Goal: Transaction & Acquisition: Subscribe to service/newsletter

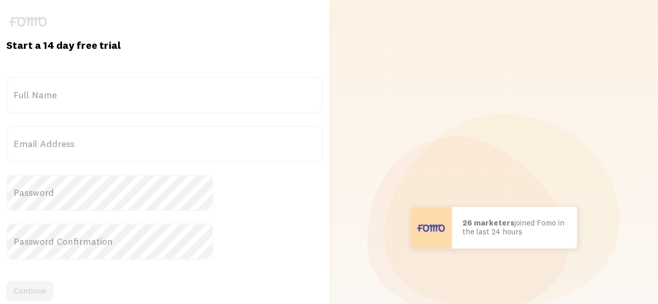
drag, startPoint x: 0, startPoint y: 0, endPoint x: 104, endPoint y: 94, distance: 140.3
click at [102, 93] on label "Full Name" at bounding box center [164, 95] width 317 height 36
click at [102, 93] on input "Full Name" at bounding box center [164, 95] width 317 height 36
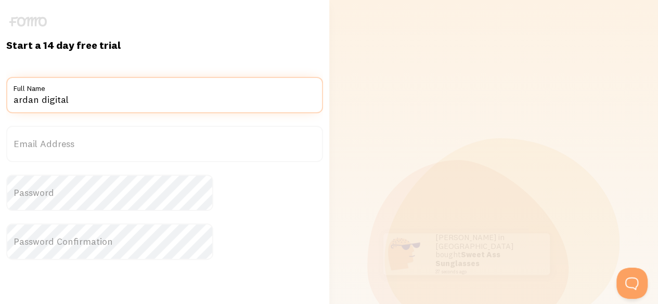
type input "ardan digital"
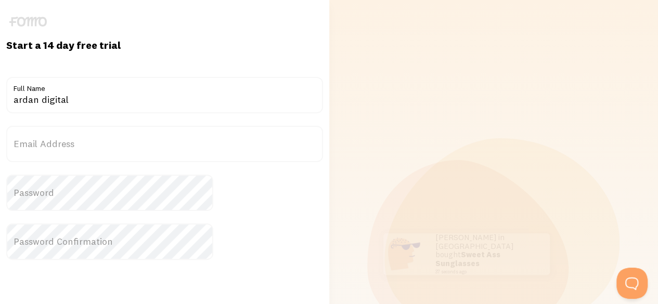
click at [129, 163] on form "Title ardan digital Full Name Email Address Password Password Confirmation Cont…" at bounding box center [164, 224] width 317 height 294
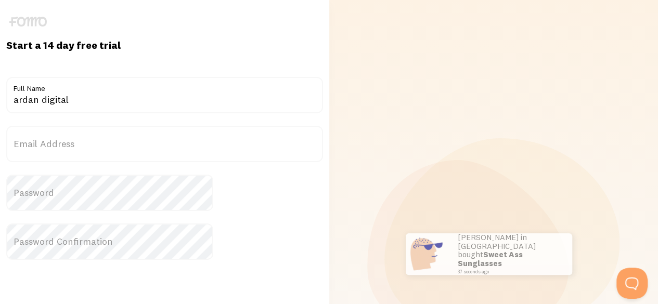
click at [131, 144] on label "Email Address" at bounding box center [164, 144] width 317 height 36
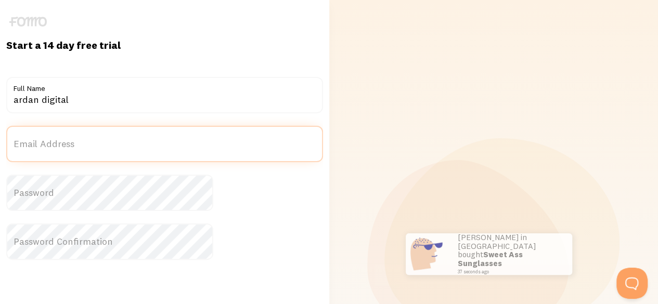
click at [131, 144] on input "Email Address" at bounding box center [164, 144] width 317 height 36
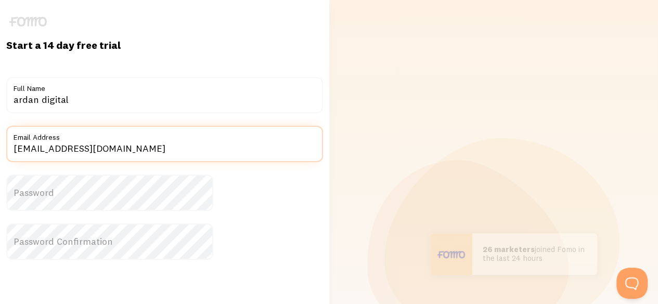
type input "lancarjayaa46@gmail.com"
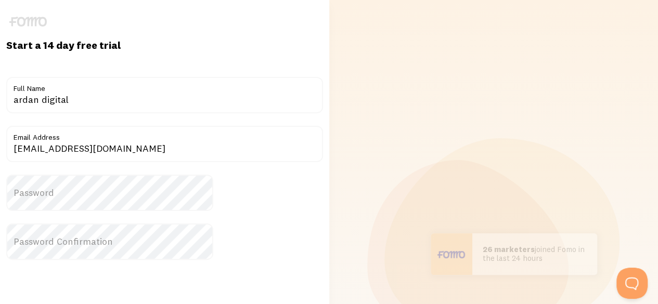
click at [127, 196] on label "Password" at bounding box center [164, 193] width 317 height 36
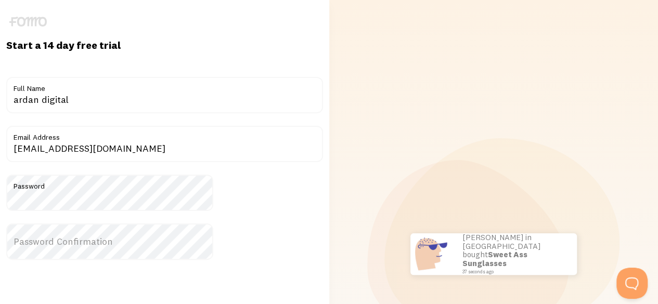
click at [109, 227] on label "Password Confirmation" at bounding box center [164, 242] width 317 height 36
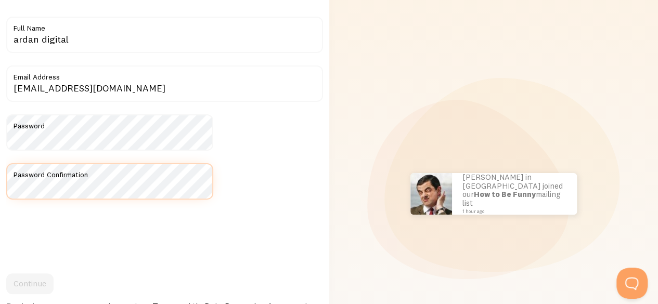
scroll to position [156, 0]
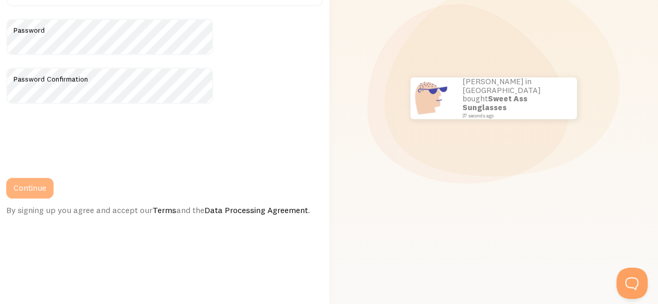
click at [54, 193] on button "Continue" at bounding box center [29, 188] width 47 height 21
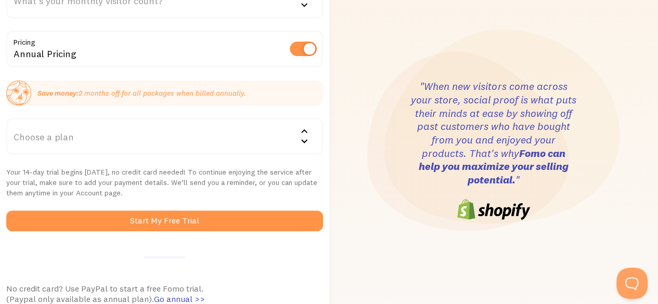
scroll to position [156, 0]
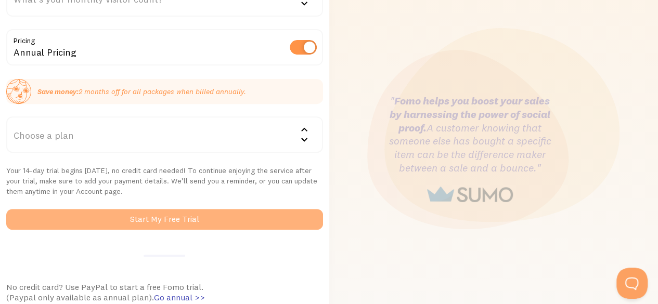
click at [182, 230] on button "Start My Free Trial" at bounding box center [164, 219] width 317 height 21
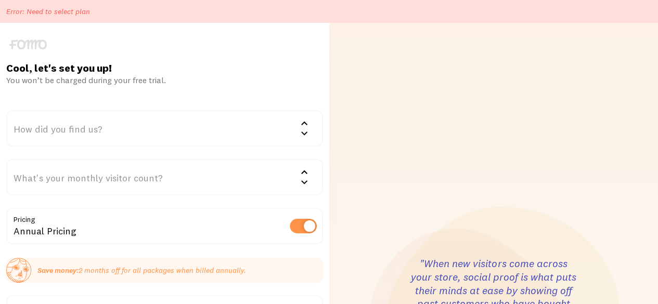
click at [162, 118] on div "How did you find us?" at bounding box center [164, 128] width 317 height 36
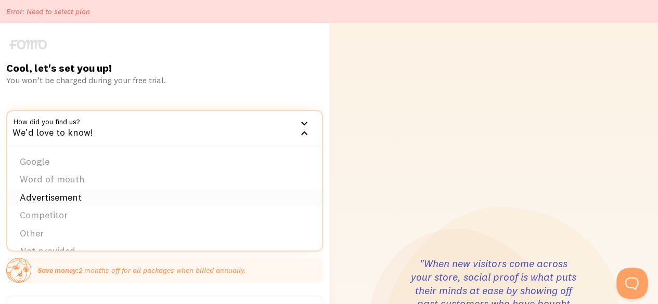
click at [152, 204] on li "Advertisement" at bounding box center [164, 198] width 315 height 18
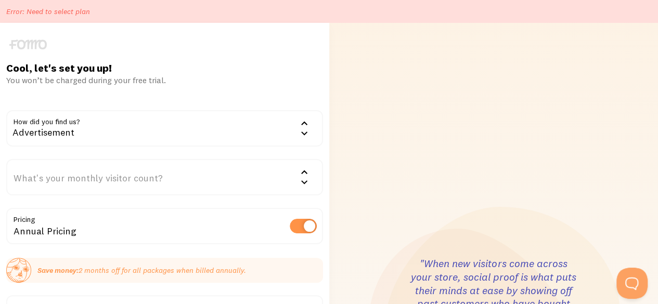
click at [156, 185] on div "What's your monthly visitor count?" at bounding box center [164, 177] width 317 height 36
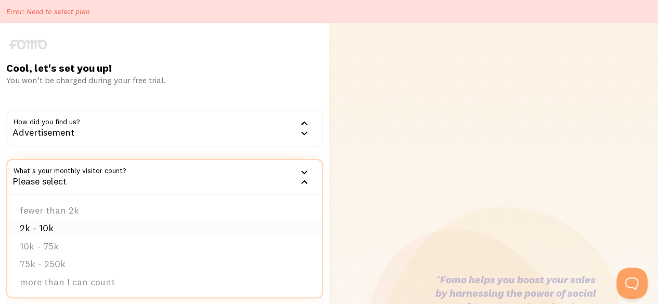
click at [125, 230] on li "2k - 10k" at bounding box center [164, 228] width 315 height 18
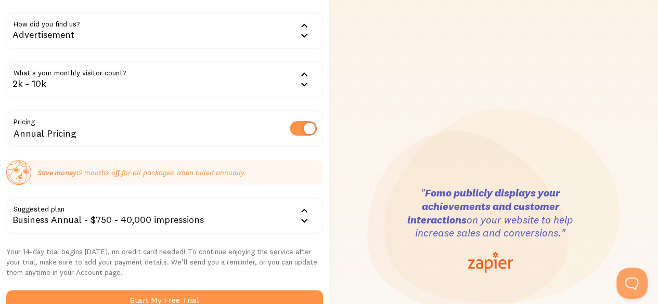
scroll to position [208, 0]
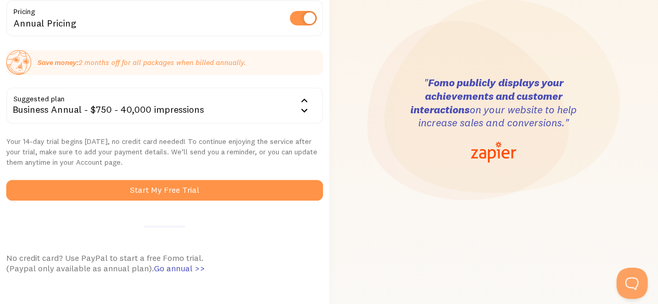
click at [151, 211] on div "Cool, let's set you up! You won’t be charged during your free trial. How did yo…" at bounding box center [164, 120] width 329 height 534
click at [172, 93] on div "Business Annual - $750 - 40,000 impressions" at bounding box center [164, 105] width 317 height 36
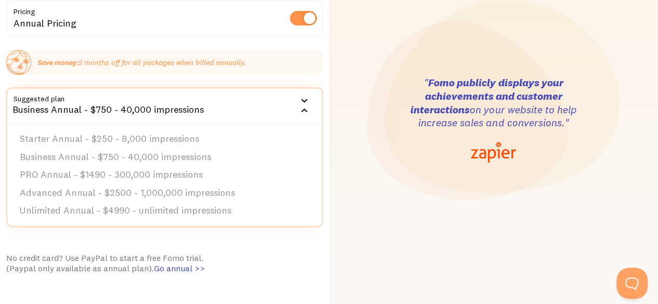
click at [183, 109] on div "Business Annual - $750 - 40,000 impressions" at bounding box center [164, 105] width 317 height 36
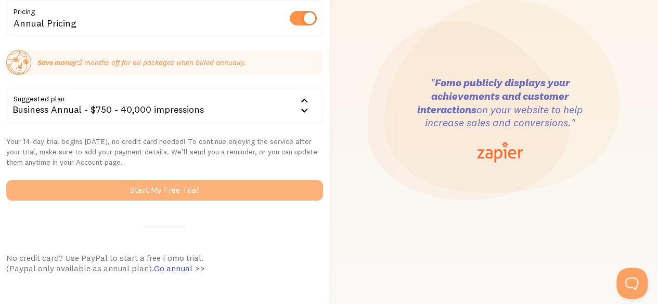
click at [166, 201] on button "Start My Free Trial" at bounding box center [164, 190] width 317 height 21
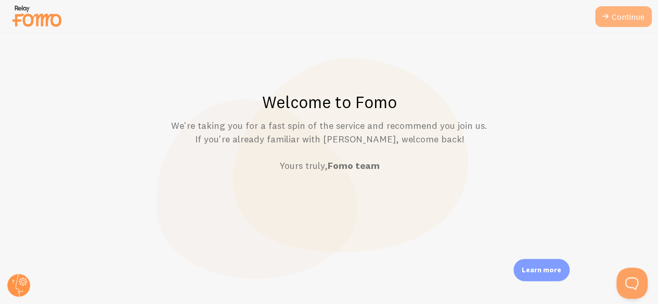
click at [603, 20] on icon at bounding box center [605, 16] width 12 height 12
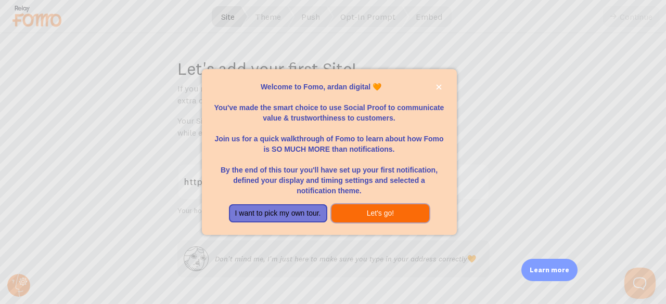
click at [358, 215] on button "Let's go!" at bounding box center [380, 213] width 98 height 19
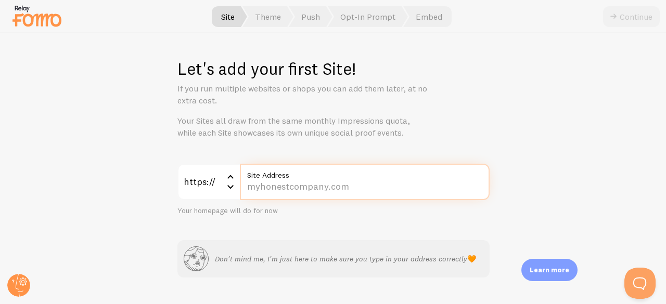
click at [286, 194] on input "Site Address" at bounding box center [365, 182] width 250 height 36
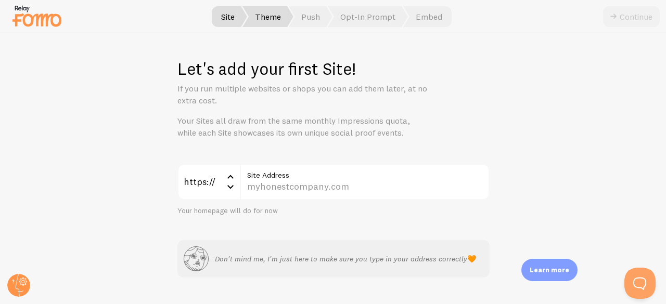
click at [257, 7] on span "Theme" at bounding box center [267, 16] width 51 height 21
click at [268, 18] on span "Theme" at bounding box center [267, 16] width 51 height 21
click at [236, 23] on span "Site" at bounding box center [228, 16] width 38 height 21
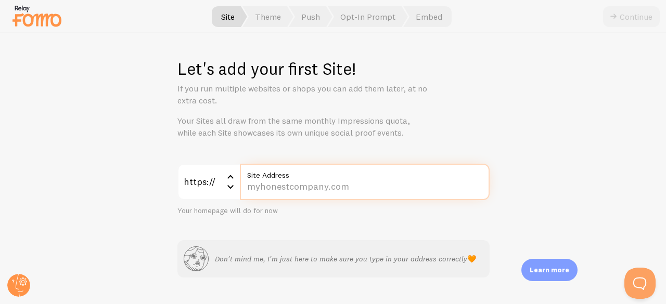
click at [277, 183] on input "Site Address" at bounding box center [365, 182] width 250 height 36
click at [266, 189] on input "Site Address" at bounding box center [365, 182] width 250 height 36
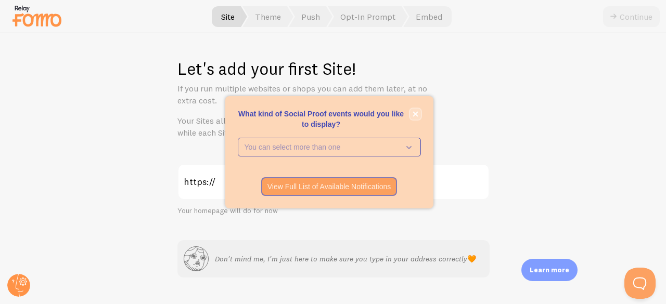
click at [413, 113] on icon "close," at bounding box center [414, 113] width 5 height 5
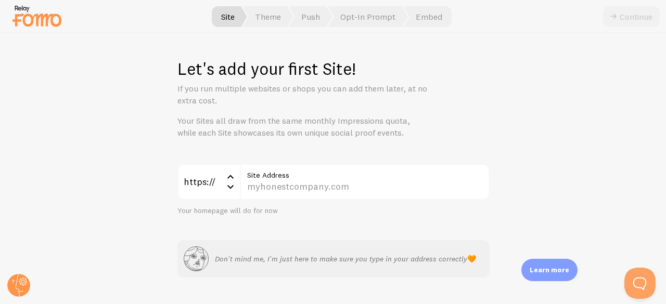
drag, startPoint x: 330, startPoint y: 177, endPoint x: 296, endPoint y: 180, distance: 33.9
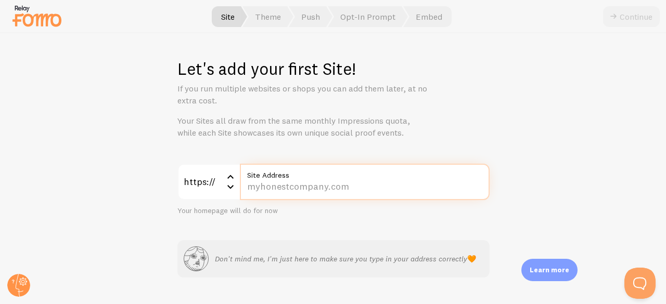
drag, startPoint x: 296, startPoint y: 180, endPoint x: 277, endPoint y: 186, distance: 20.7
paste input "lynk.id/ardandigital/28gpqg5wqe7v"
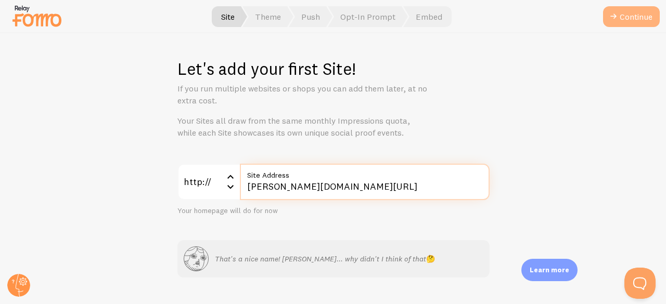
type input "lynk.id/ardandigital/28gpqg5wqe7v"
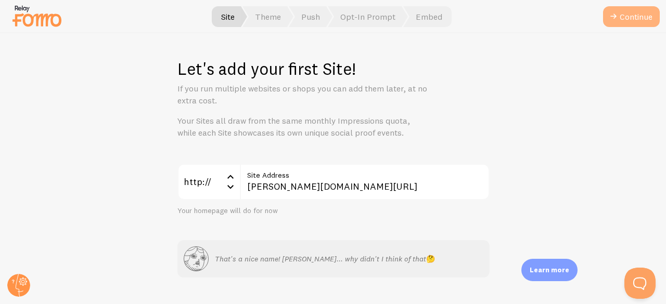
click at [607, 12] on icon "submit" at bounding box center [613, 16] width 12 height 12
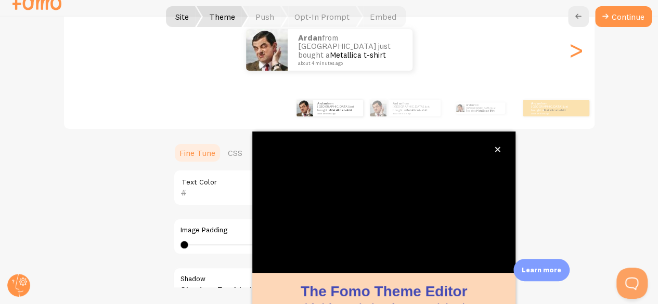
scroll to position [127, 0]
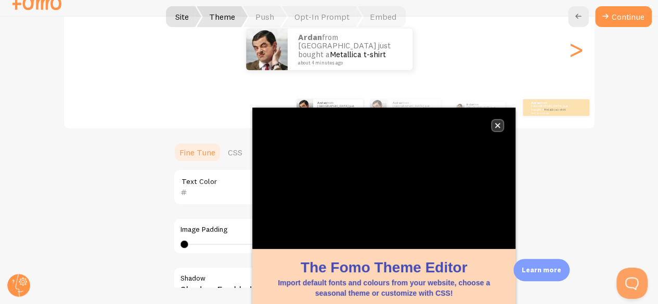
click at [500, 127] on button "close," at bounding box center [497, 125] width 11 height 11
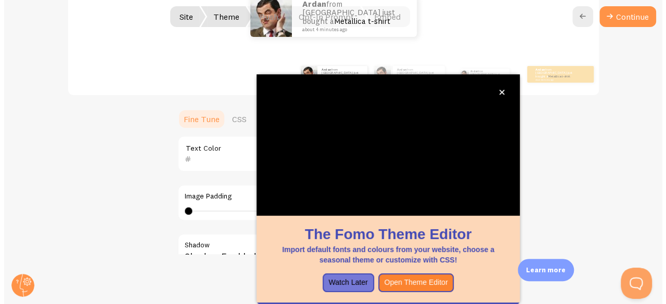
scroll to position [0, 0]
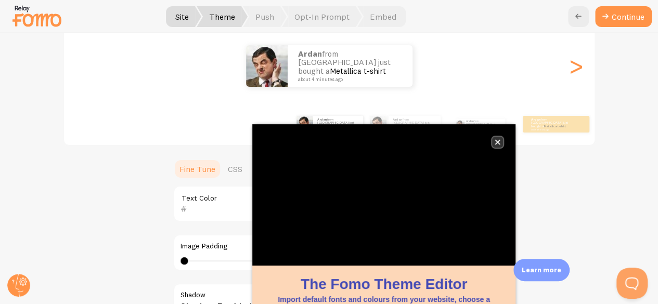
click at [499, 140] on icon "close," at bounding box center [497, 142] width 5 height 5
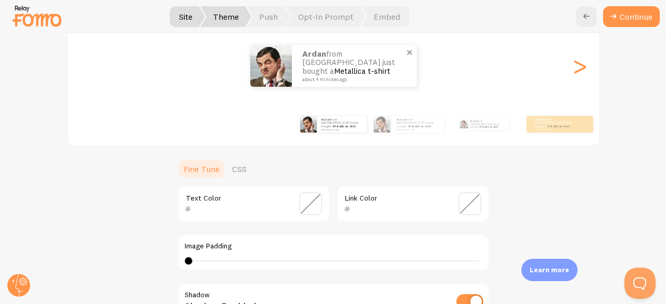
click at [368, 81] on div "ardan from Indonesia just bought a Metallica t-shirt about 4 minutes ago" at bounding box center [354, 66] width 125 height 42
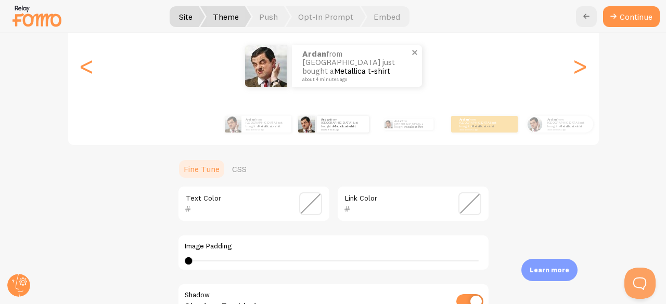
click at [345, 79] on div "ardan from Indonesia just bought a Metallica t-shirt about 4 minutes ago" at bounding box center [357, 66] width 130 height 42
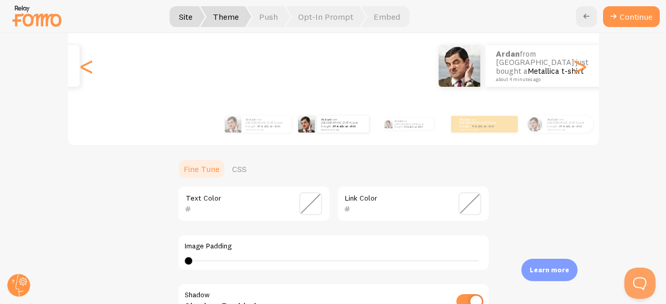
click at [654, 105] on div "Pick a Theme You can always change it later Gap ardan from Indonesia just bough…" at bounding box center [333, 168] width 665 height 271
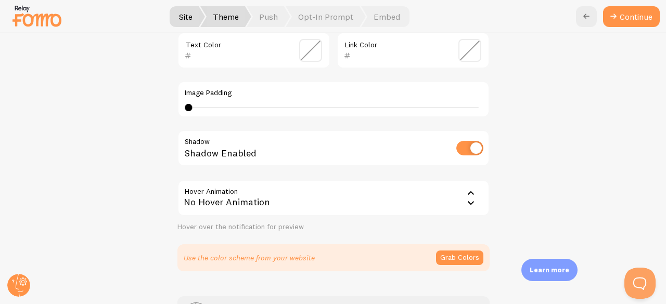
scroll to position [151, 0]
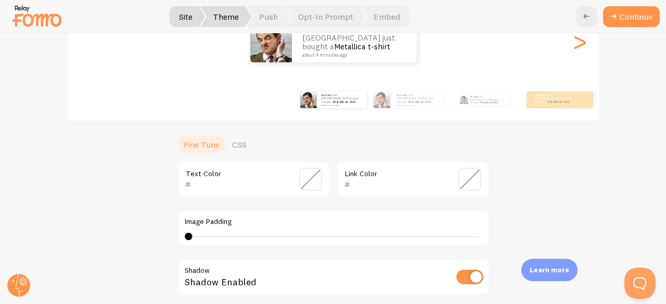
click at [468, 280] on input "checkbox" at bounding box center [469, 277] width 27 height 15
click at [469, 280] on input "checkbox" at bounding box center [469, 277] width 27 height 15
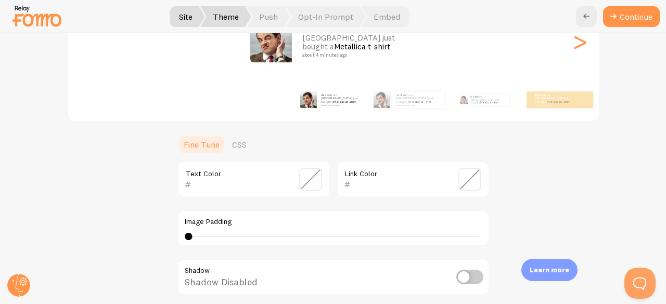
click at [469, 280] on input "checkbox" at bounding box center [469, 277] width 27 height 15
checkbox input "true"
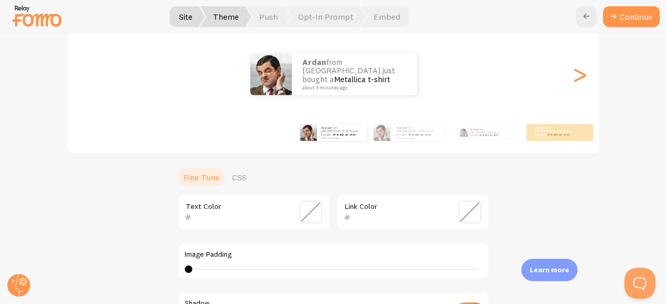
scroll to position [99, 0]
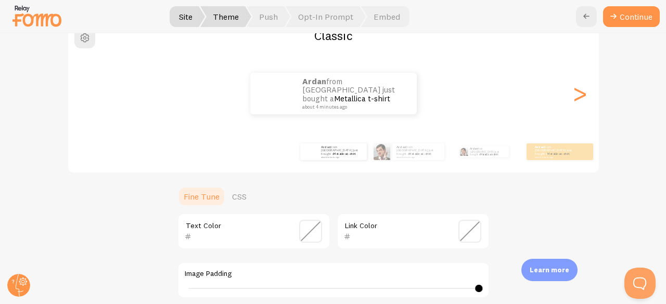
drag, startPoint x: 180, startPoint y: 287, endPoint x: 609, endPoint y: 298, distance: 429.2
click at [611, 300] on div "Classic ardan from Indonesia just bought a Metallica t-shirt about 4 minutes ag…" at bounding box center [332, 236] width 615 height 432
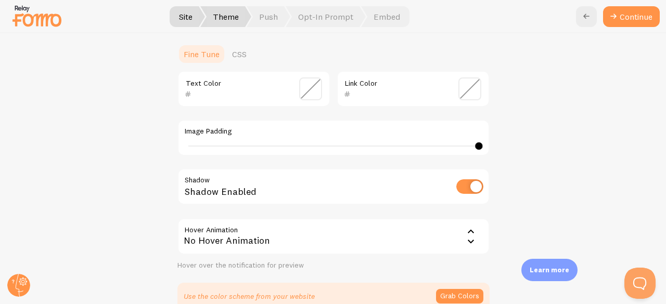
scroll to position [255, 0]
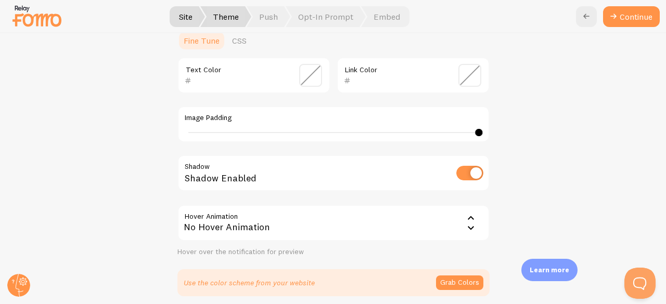
click at [385, 232] on div "No Hover Animation" at bounding box center [333, 223] width 312 height 36
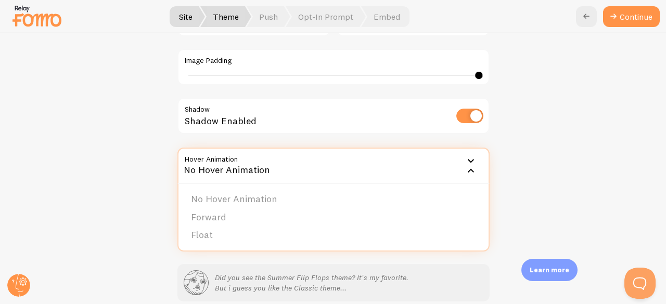
scroll to position [359, 0]
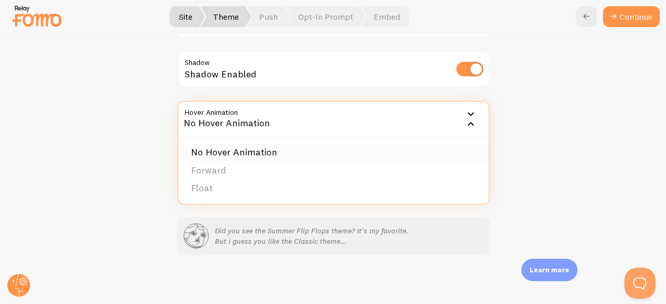
click at [260, 153] on li "No Hover Animation" at bounding box center [333, 153] width 310 height 18
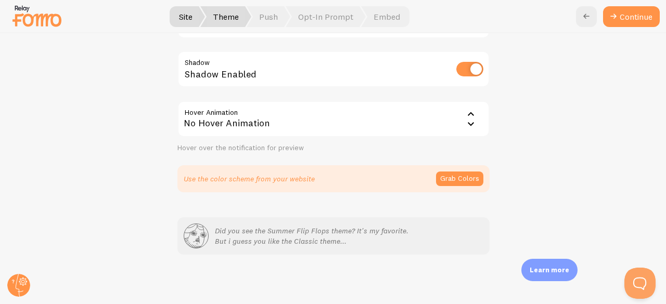
click at [269, 119] on div "No Hover Animation" at bounding box center [333, 119] width 312 height 36
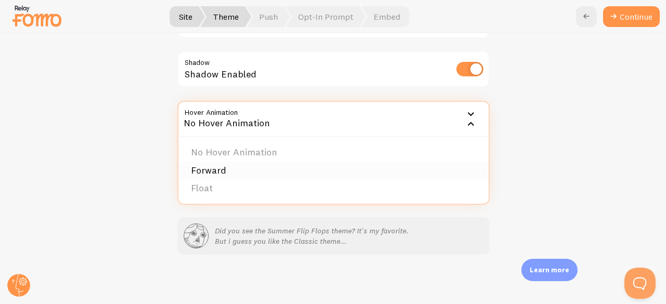
click at [259, 172] on li "Forward" at bounding box center [333, 171] width 310 height 18
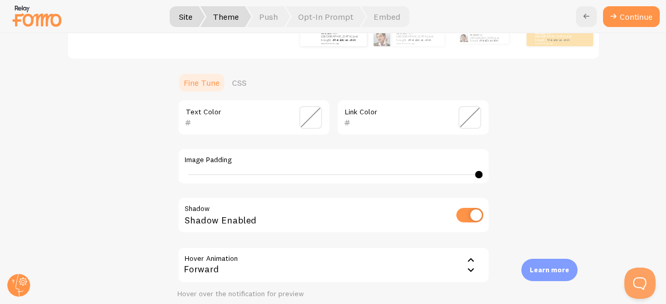
scroll to position [307, 0]
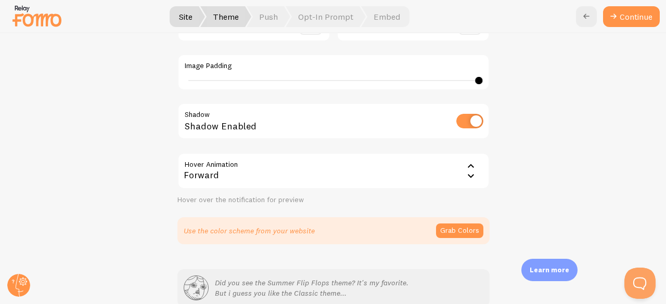
click at [260, 171] on div "Forward" at bounding box center [333, 171] width 312 height 36
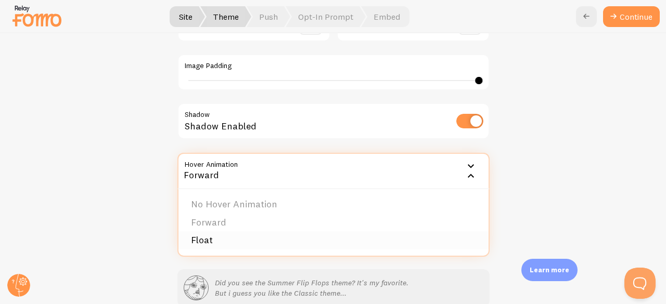
click at [244, 233] on li "Float" at bounding box center [333, 240] width 310 height 18
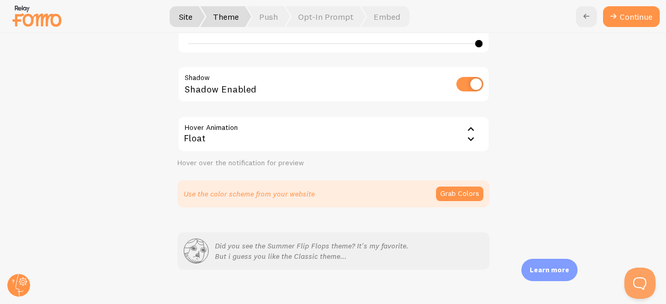
scroll to position [359, 0]
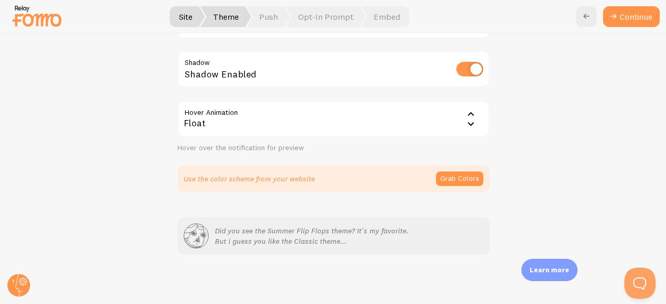
click at [235, 129] on div "Float" at bounding box center [333, 119] width 312 height 36
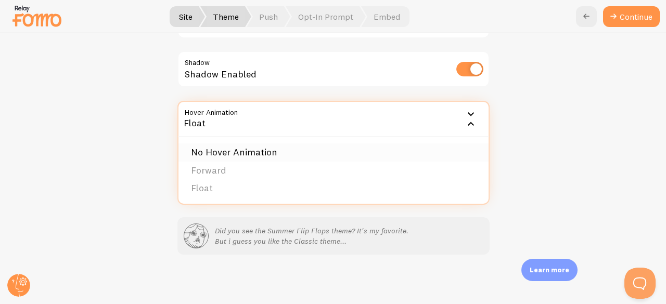
click at [242, 157] on li "No Hover Animation" at bounding box center [333, 153] width 310 height 18
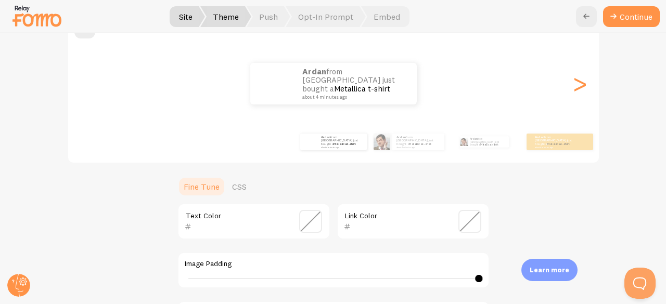
scroll to position [99, 0]
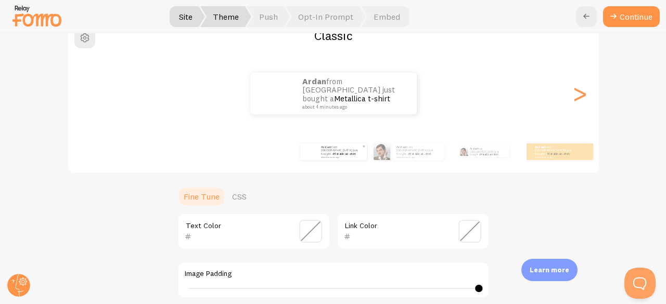
click at [336, 156] on small "about 4 minutes ago" at bounding box center [341, 157] width 41 height 2
click at [384, 160] on div "ardan from Indonesia just bought a Metallica t-shirt about 4 minutes ago" at bounding box center [408, 151] width 67 height 29
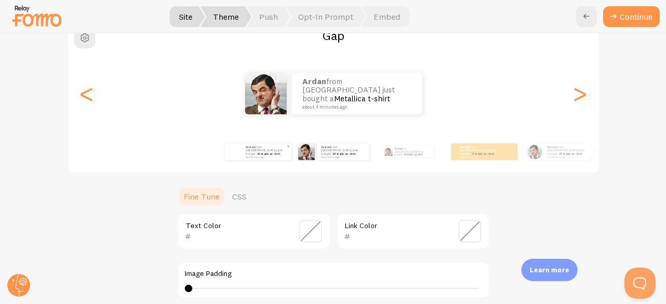
click at [258, 152] on link "Metallica t-shirt" at bounding box center [269, 154] width 22 height 4
type input "40"
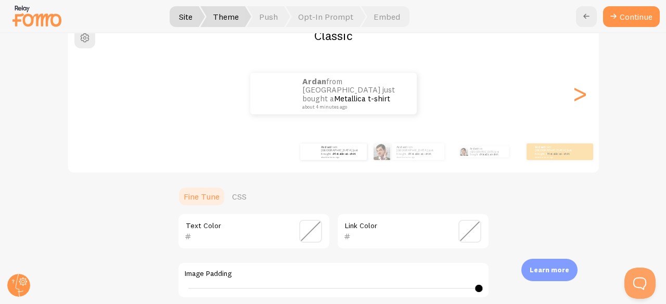
scroll to position [203, 0]
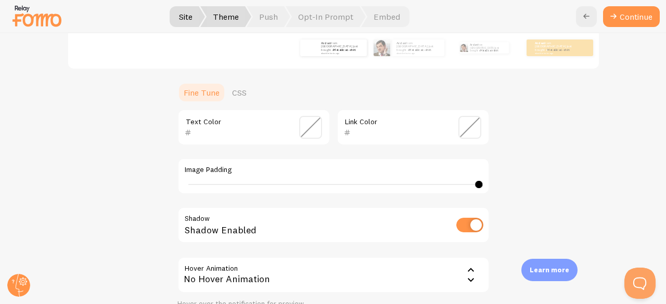
drag, startPoint x: 358, startPoint y: 173, endPoint x: 336, endPoint y: 180, distance: 22.5
click at [328, 181] on div "Image Padding 40" at bounding box center [333, 176] width 312 height 36
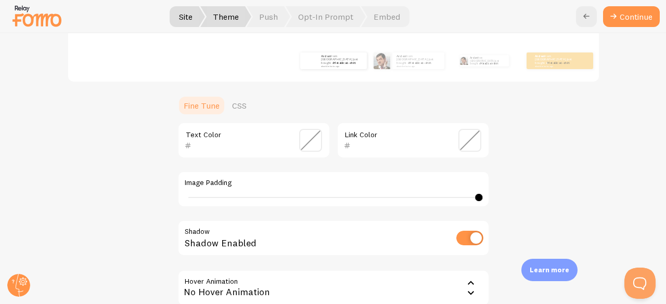
scroll to position [99, 0]
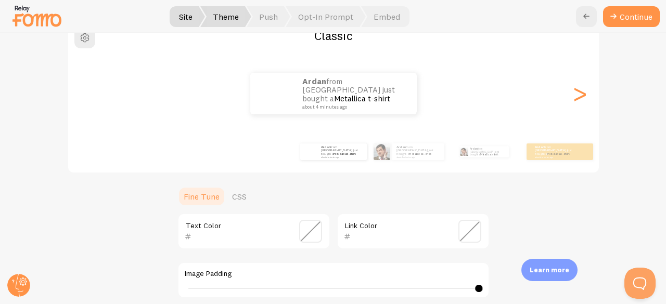
drag, startPoint x: 234, startPoint y: 203, endPoint x: 262, endPoint y: 192, distance: 30.1
click at [234, 203] on link "CSS" at bounding box center [239, 196] width 27 height 21
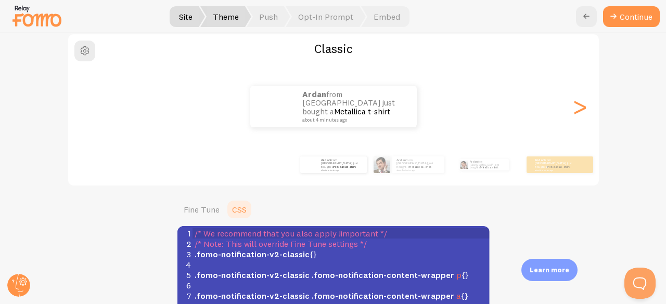
scroll to position [68, 0]
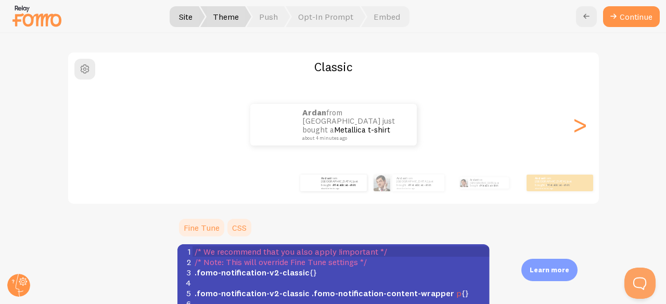
click at [192, 223] on link "Fine Tune" at bounding box center [201, 227] width 48 height 21
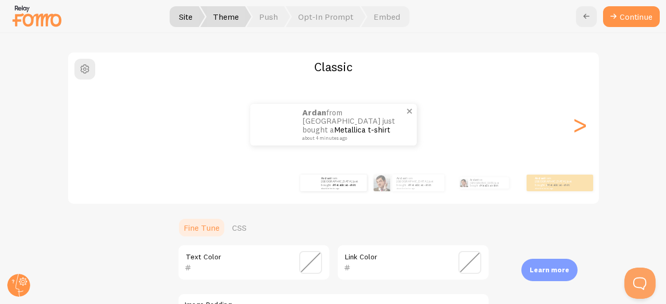
click at [342, 136] on small "about 4 minutes ago" at bounding box center [352, 138] width 101 height 5
click at [273, 11] on span "Push" at bounding box center [268, 16] width 44 height 21
click at [276, 21] on span "Push" at bounding box center [268, 16] width 44 height 21
click at [316, 17] on span "Opt-In Prompt" at bounding box center [325, 16] width 80 height 21
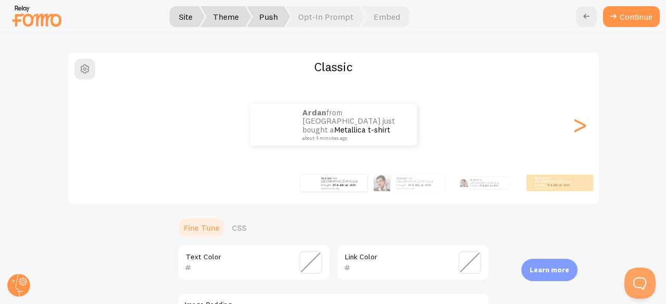
click at [259, 8] on span "Push" at bounding box center [268, 16] width 44 height 21
click at [214, 10] on span "Theme" at bounding box center [225, 16] width 51 height 21
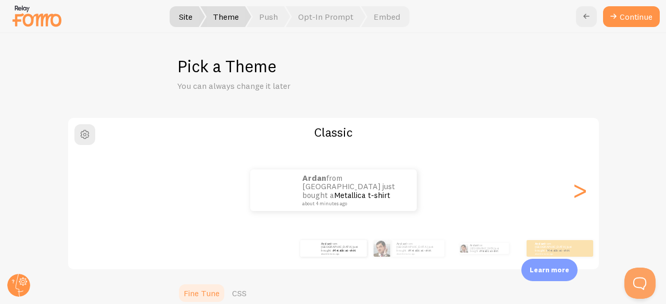
scroll to position [0, 0]
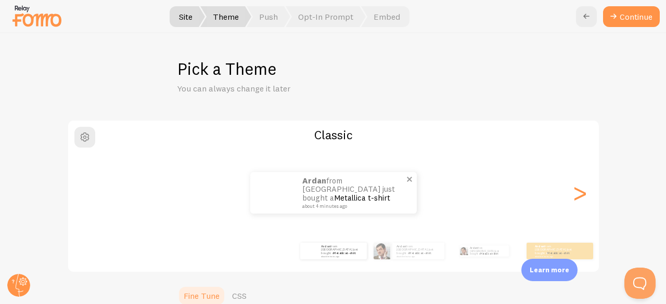
click at [340, 197] on link "Metallica t-shirt" at bounding box center [362, 198] width 56 height 10
click at [345, 193] on link "Metallica t-shirt" at bounding box center [362, 198] width 56 height 10
click at [406, 186] on span at bounding box center [409, 180] width 18 height 18
click at [402, 177] on span at bounding box center [409, 180] width 18 height 18
click at [405, 179] on span at bounding box center [409, 180] width 18 height 18
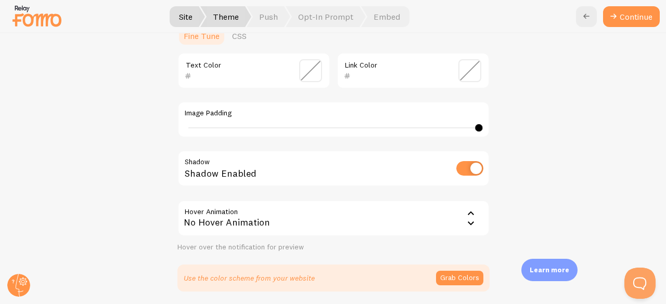
scroll to position [359, 0]
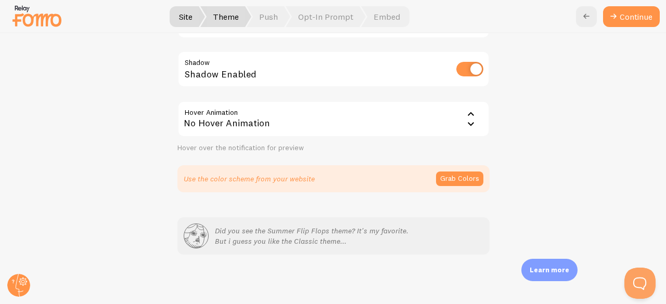
click at [308, 246] on p "Did you see the Summer Flip Flops theme? It's my favorite. But i guess you like…" at bounding box center [311, 236] width 193 height 21
click at [339, 242] on p "Did you see the Summer Flip Flops theme? It's my favorite. But i guess you like…" at bounding box center [311, 236] width 193 height 21
drag, startPoint x: 339, startPoint y: 242, endPoint x: 206, endPoint y: 204, distance: 137.3
click at [206, 204] on div "Classic ardan from Indonesia just bought a Metallica t-shirt about 4 minutes ag…" at bounding box center [332, 7] width 615 height 495
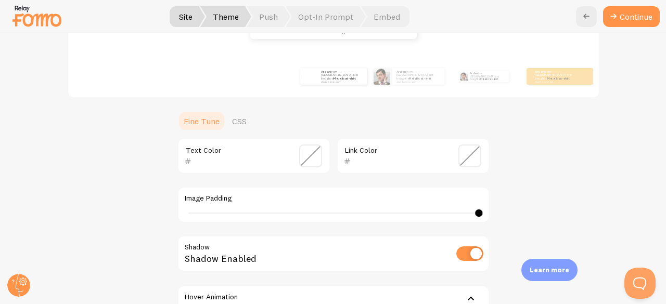
scroll to position [151, 0]
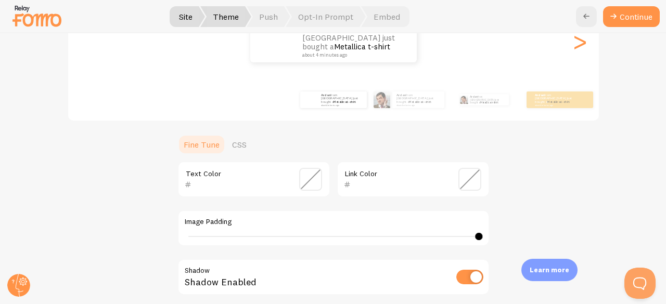
click at [216, 178] on input "text" at bounding box center [238, 184] width 95 height 12
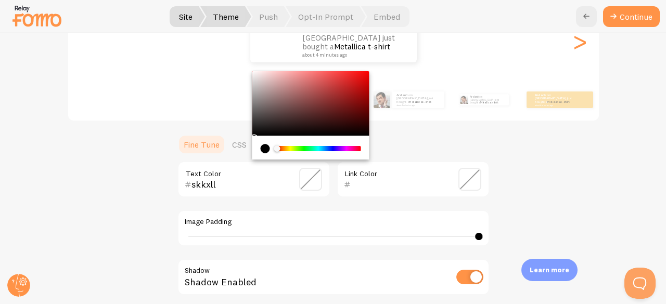
scroll to position [99, 0]
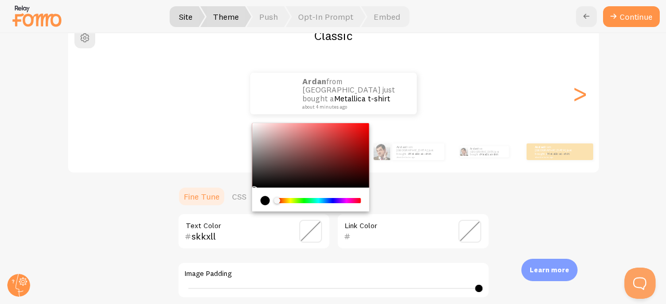
click at [247, 240] on input "skkxll" at bounding box center [238, 236] width 95 height 12
drag, startPoint x: 214, startPoint y: 240, endPoint x: 180, endPoint y: 240, distance: 34.3
click at [180, 240] on div "skkxll Text Color" at bounding box center [253, 231] width 153 height 36
click at [252, 235] on input "skkxll" at bounding box center [238, 236] width 95 height 12
type input "skkxll"
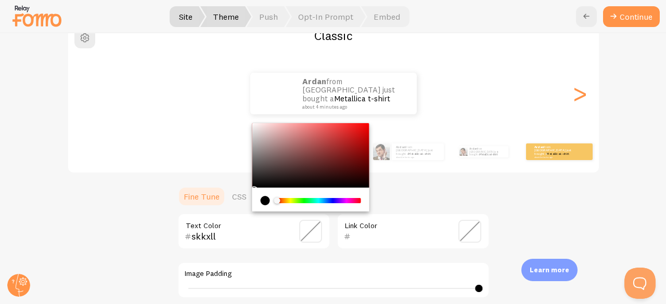
click at [526, 165] on div "ardan from Indonesia just bought a Metallica t-shirt about 4 minutes ago" at bounding box center [559, 151] width 67 height 29
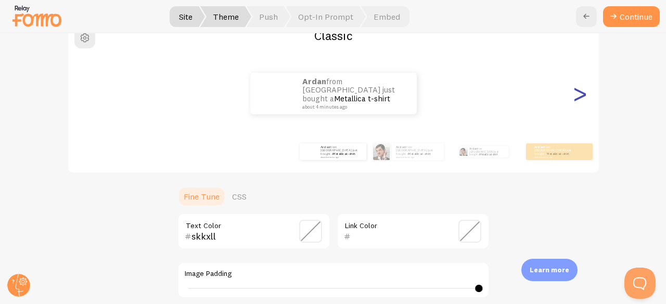
click at [578, 98] on div ">" at bounding box center [580, 93] width 12 height 75
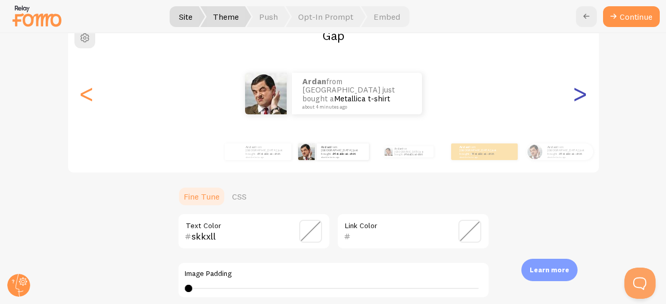
type input "0"
click at [83, 94] on div "<" at bounding box center [87, 93] width 12 height 75
type input "skkxll"
type input "40"
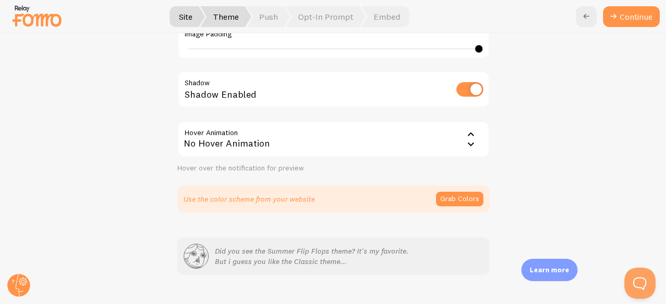
scroll to position [359, 0]
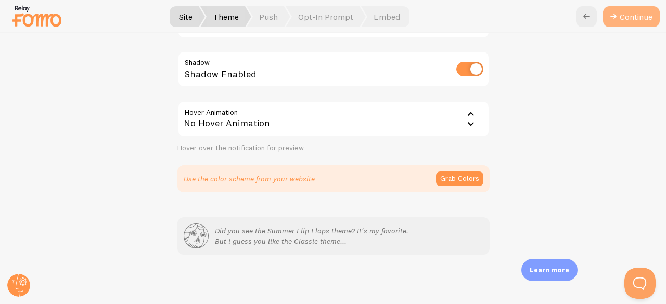
click at [630, 20] on button "Continue" at bounding box center [631, 16] width 57 height 21
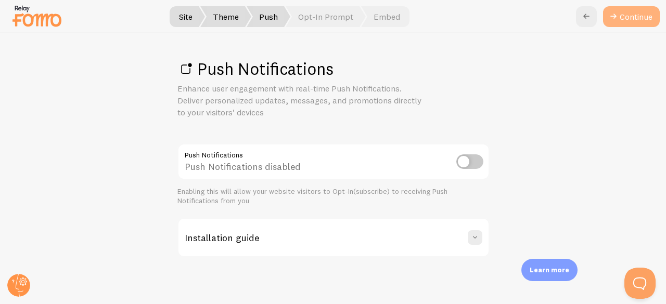
click at [641, 15] on link "Continue" at bounding box center [631, 16] width 57 height 21
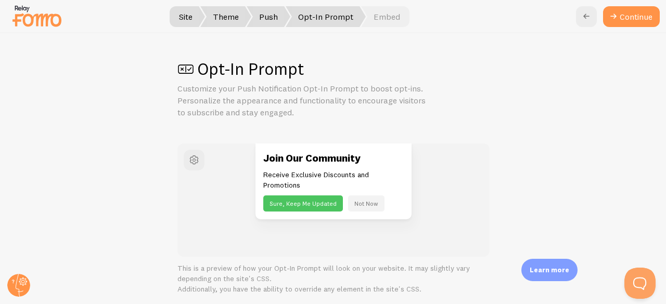
click at [315, 205] on button "Sure, Keep Me Updated" at bounding box center [303, 204] width 80 height 16
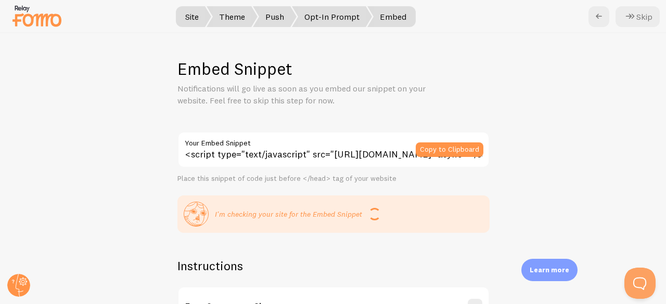
click at [341, 17] on span "Opt-In Prompt" at bounding box center [332, 16] width 80 height 21
click at [323, 14] on span "Opt-In Prompt" at bounding box center [332, 16] width 80 height 21
click at [602, 7] on link at bounding box center [598, 16] width 21 height 21
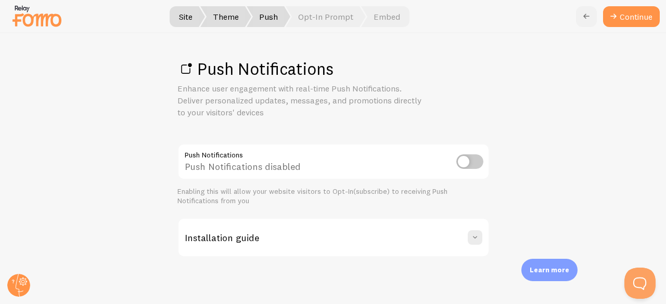
click at [580, 13] on icon at bounding box center [586, 16] width 12 height 12
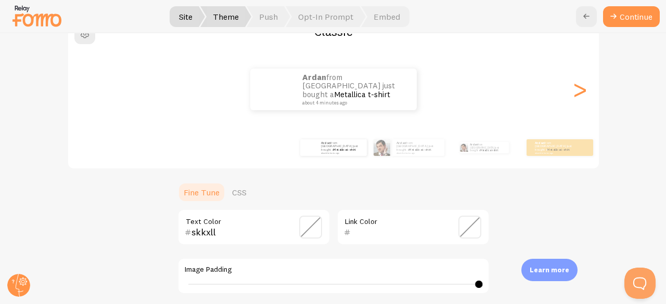
scroll to position [104, 0]
click at [376, 89] on link "Metallica t-shirt" at bounding box center [361, 94] width 56 height 10
click at [376, 89] on link "Metallica t-shirt" at bounding box center [362, 94] width 56 height 10
click at [378, 90] on link "Metallica t-shirt" at bounding box center [362, 94] width 56 height 10
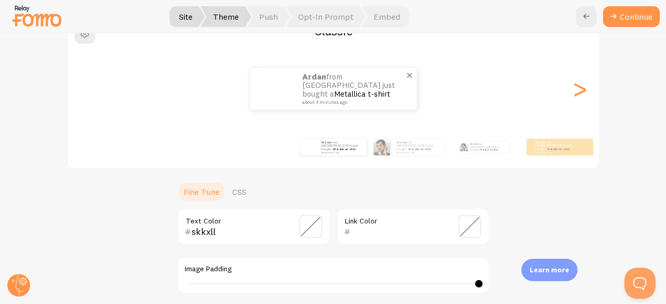
click at [378, 93] on link "Metallica t-shirt" at bounding box center [362, 94] width 56 height 10
click at [379, 100] on small "about 4 minutes ago" at bounding box center [352, 102] width 101 height 5
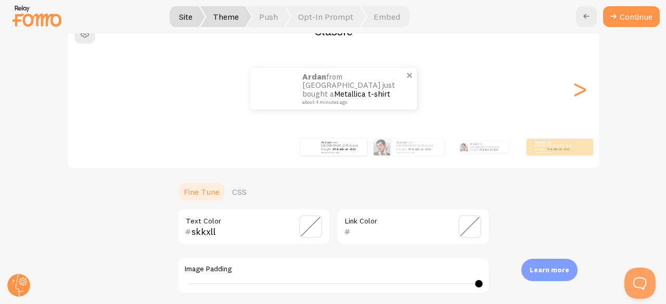
click at [380, 100] on small "about 4 minutes ago" at bounding box center [352, 102] width 101 height 5
click at [381, 100] on small "about 4 minutes ago" at bounding box center [352, 102] width 101 height 5
click at [382, 100] on small "about 4 minutes ago" at bounding box center [352, 102] width 101 height 5
click at [382, 101] on div "ardan from Indonesia just bought a Metallica t-shirt about 4 minutes ago" at bounding box center [354, 89] width 125 height 42
click at [382, 107] on div "ardan from Indonesia just bought a Metallica t-shirt about 4 minutes ago" at bounding box center [354, 89] width 125 height 42
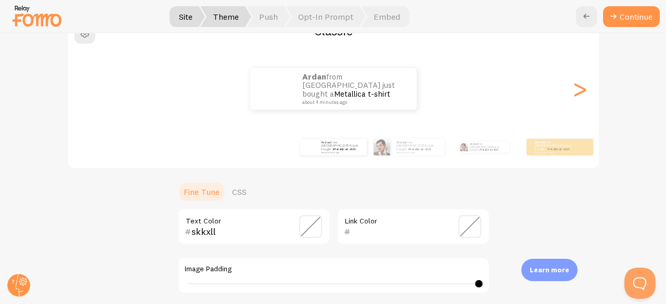
click at [380, 121] on div "ardan from Indonesia just bought a Metallica t-shirt about 4 minutes ago ardan …" at bounding box center [333, 88] width 530 height 75
click at [380, 122] on div "ardan from Indonesia just bought a Metallica t-shirt about 4 minutes ago ardan …" at bounding box center [333, 88] width 530 height 75
click at [381, 122] on div "ardan from Indonesia just bought a Metallica t-shirt about 4 minutes ago ardan …" at bounding box center [333, 88] width 530 height 75
click at [382, 122] on div "ardan from Indonesia just bought a Metallica t-shirt about 4 minutes ago ardan …" at bounding box center [333, 88] width 530 height 75
